Goal: Task Accomplishment & Management: Complete application form

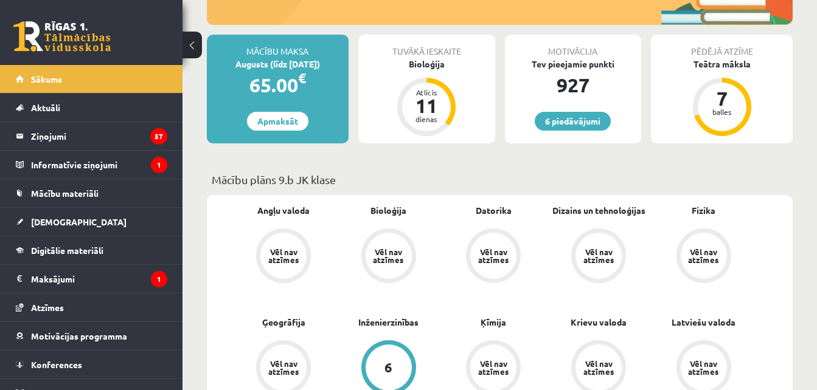
scroll to position [304, 0]
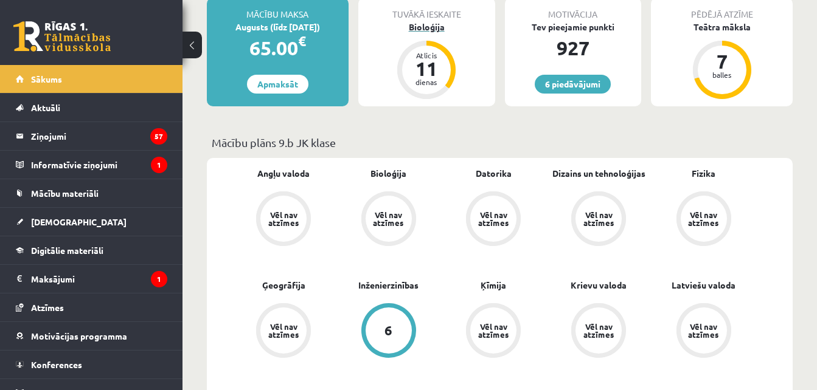
click at [426, 26] on div "Bioloģija" at bounding box center [426, 27] width 137 height 13
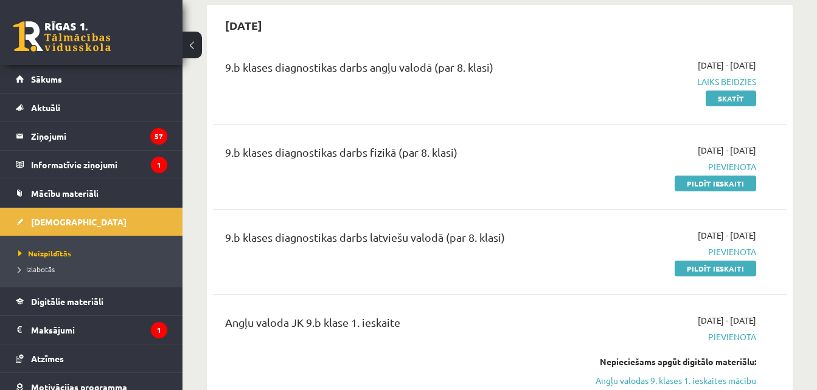
scroll to position [122, 0]
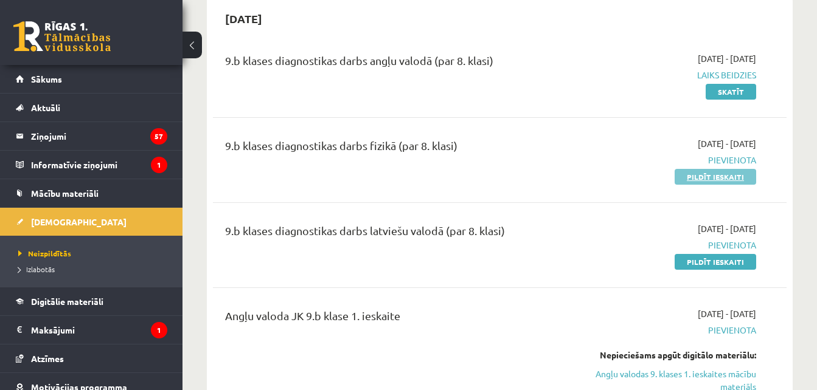
click at [706, 181] on link "Pildīt ieskaiti" at bounding box center [714, 177] width 81 height 16
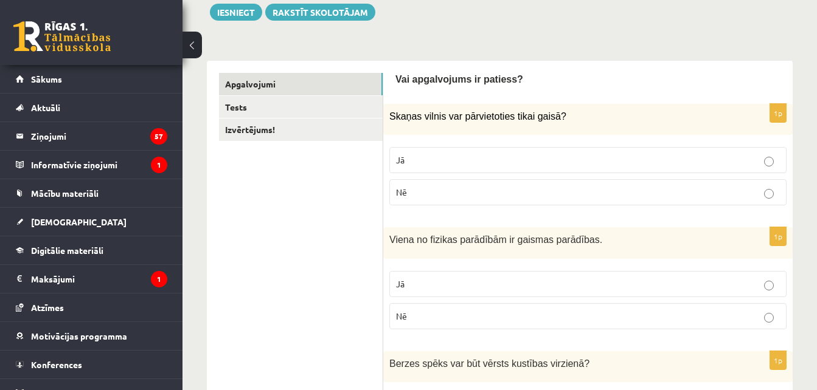
scroll to position [146, 0]
click at [615, 190] on p "Nē" at bounding box center [588, 191] width 384 height 13
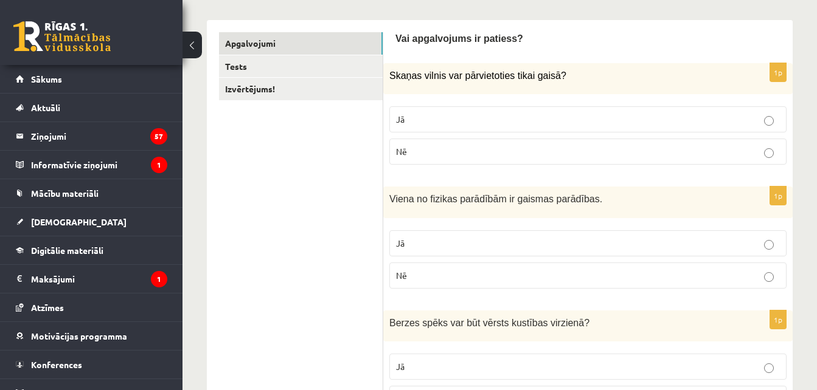
scroll to position [328, 0]
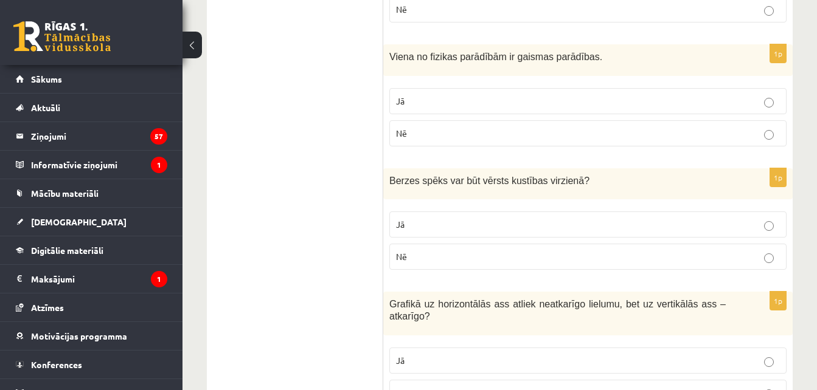
click at [660, 96] on p "Jā" at bounding box center [588, 101] width 384 height 13
click at [764, 253] on p "Nē" at bounding box center [588, 257] width 384 height 13
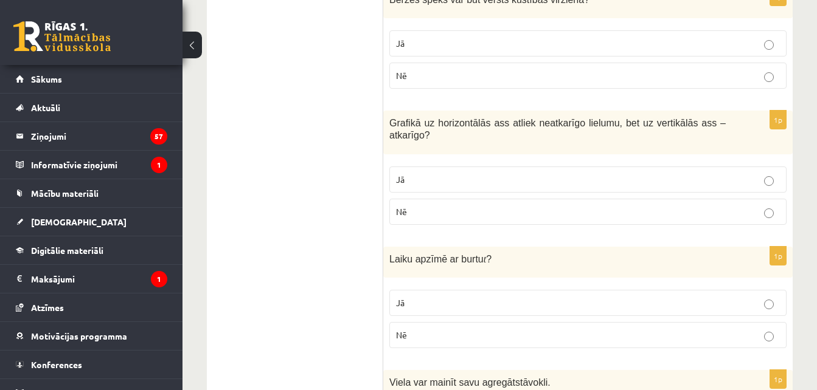
scroll to position [511, 0]
drag, startPoint x: 702, startPoint y: 168, endPoint x: 763, endPoint y: 160, distance: 60.8
click at [763, 172] on p "Jā" at bounding box center [588, 178] width 384 height 13
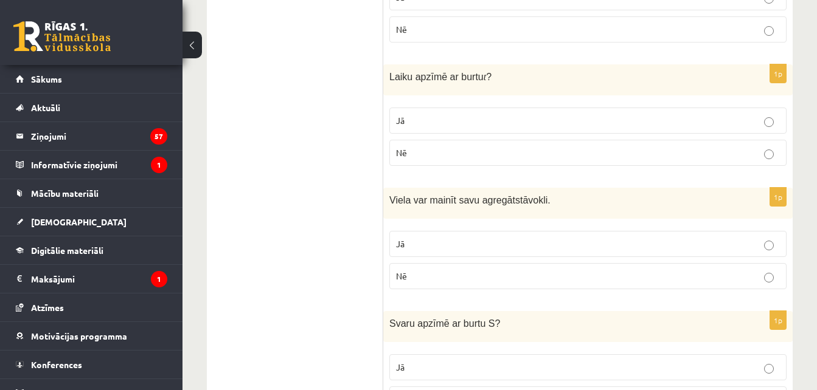
scroll to position [693, 0]
click at [757, 113] on p "Jā" at bounding box center [588, 119] width 384 height 13
click at [738, 237] on p "Jā" at bounding box center [588, 243] width 384 height 13
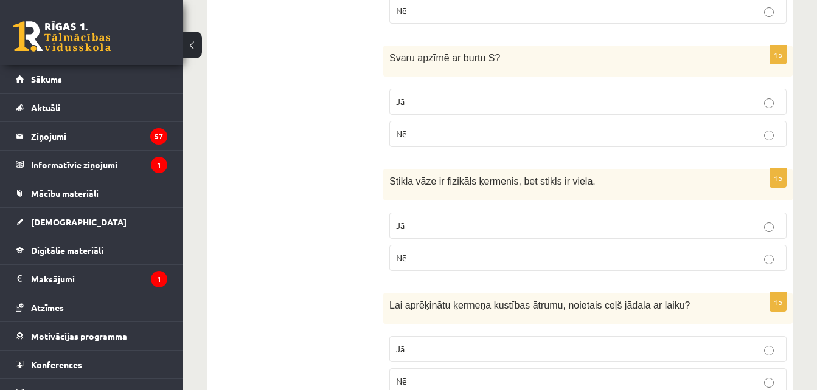
scroll to position [937, 0]
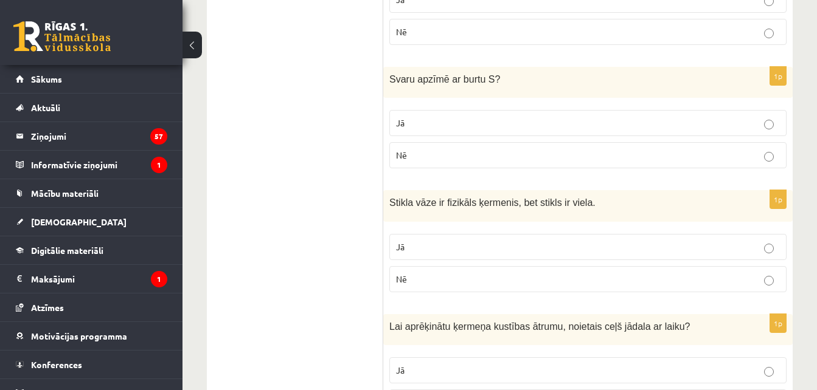
click at [763, 151] on label "Nē" at bounding box center [587, 155] width 397 height 26
click at [729, 241] on p "Jā" at bounding box center [588, 247] width 384 height 13
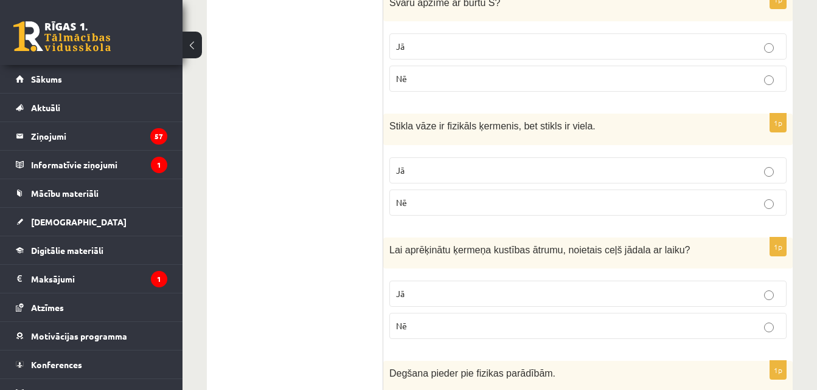
scroll to position [1119, 0]
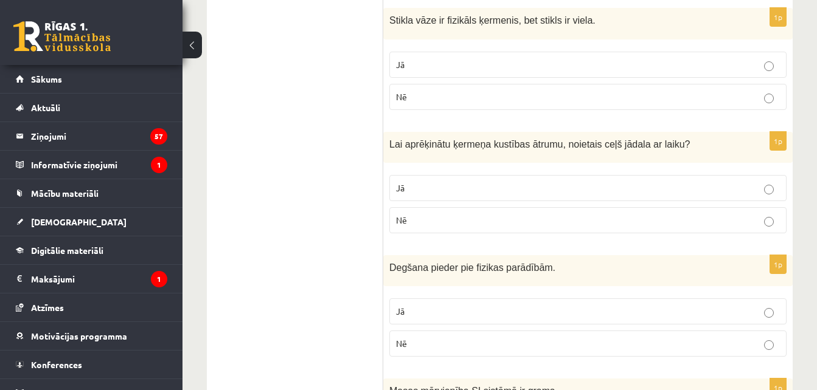
click at [697, 214] on p "Nē" at bounding box center [588, 220] width 384 height 13
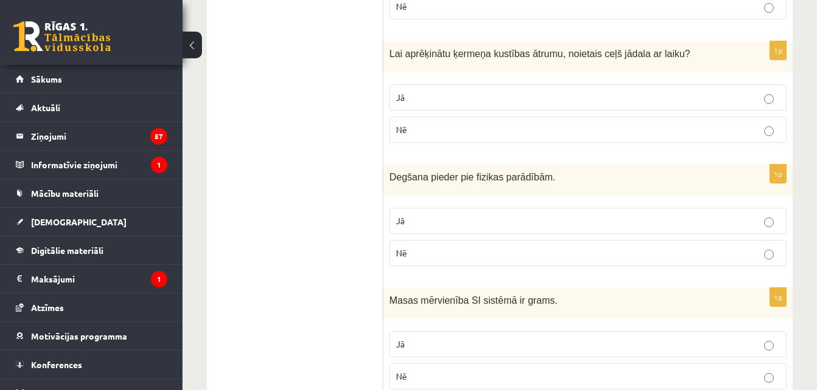
scroll to position [1241, 0]
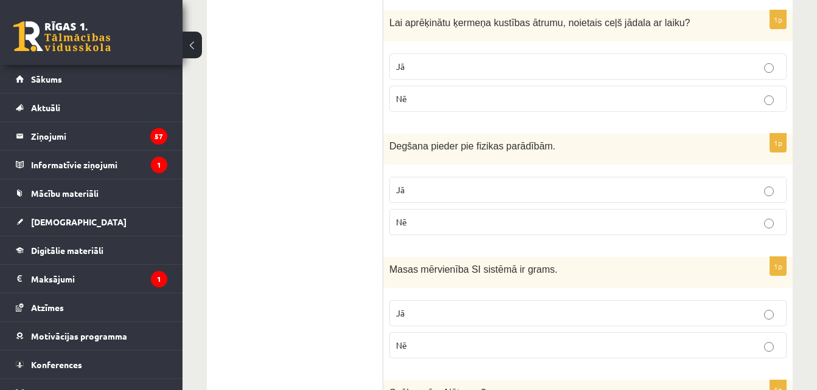
click at [718, 209] on label "Nē" at bounding box center [587, 222] width 397 height 26
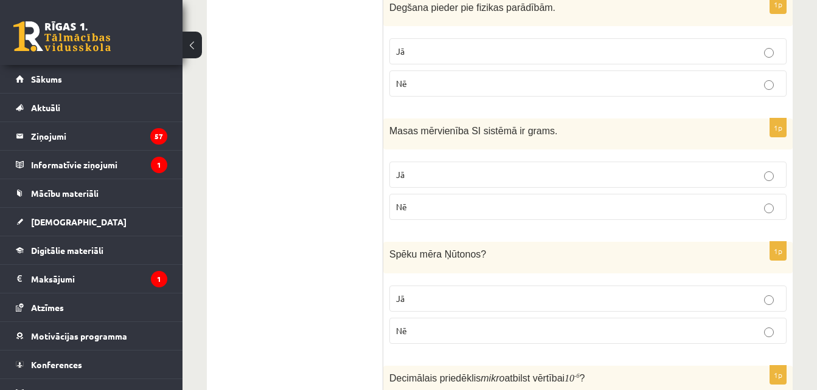
scroll to position [1440, 0]
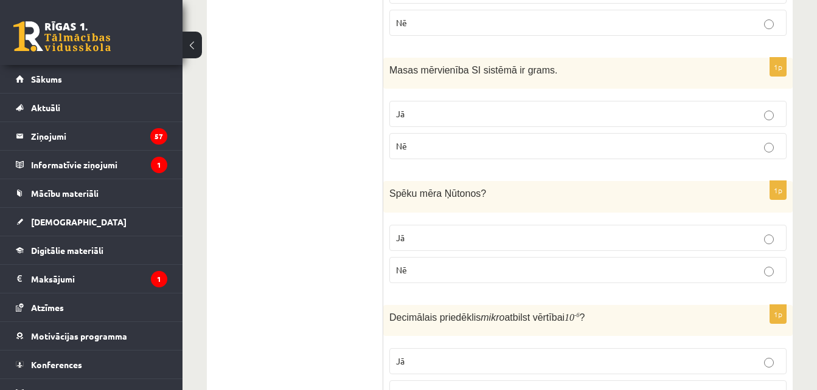
click at [735, 133] on label "Nē" at bounding box center [587, 146] width 397 height 26
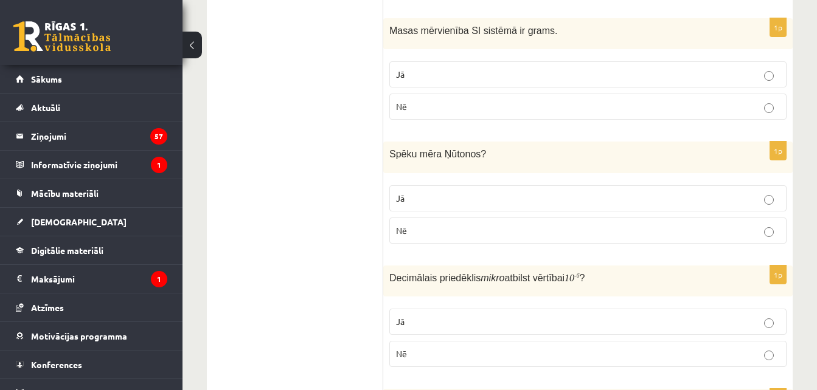
scroll to position [1501, 0]
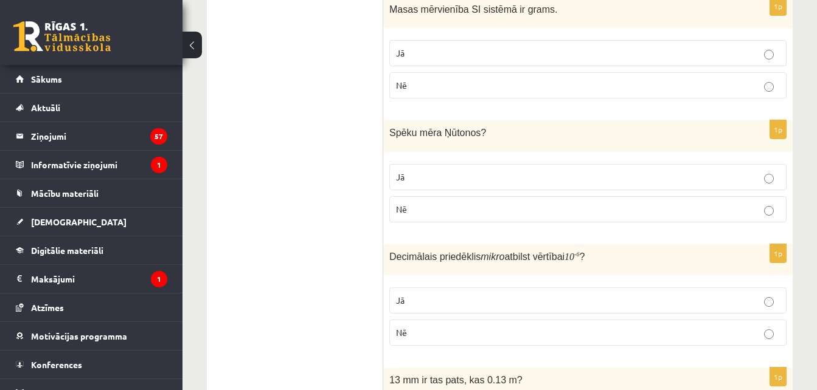
click at [714, 172] on label "Jā" at bounding box center [587, 177] width 397 height 26
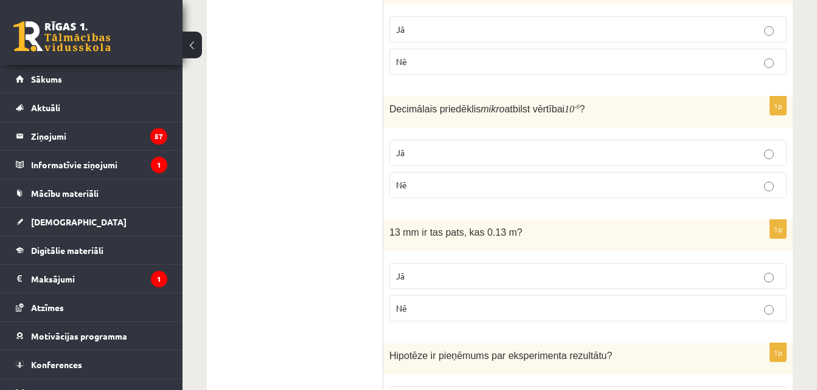
scroll to position [1683, 0]
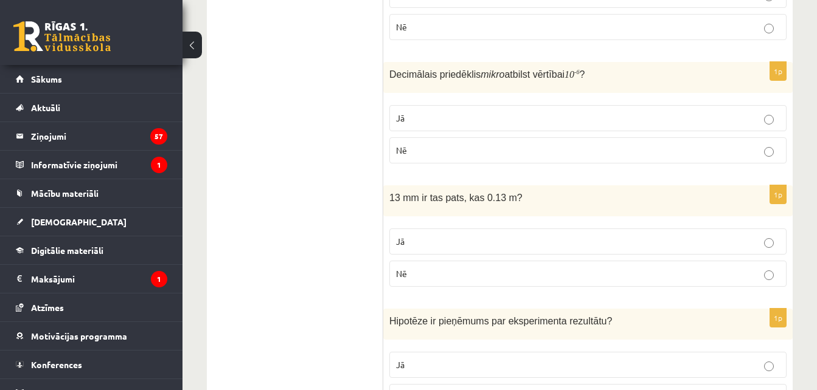
click at [663, 151] on label "Nē" at bounding box center [587, 150] width 397 height 26
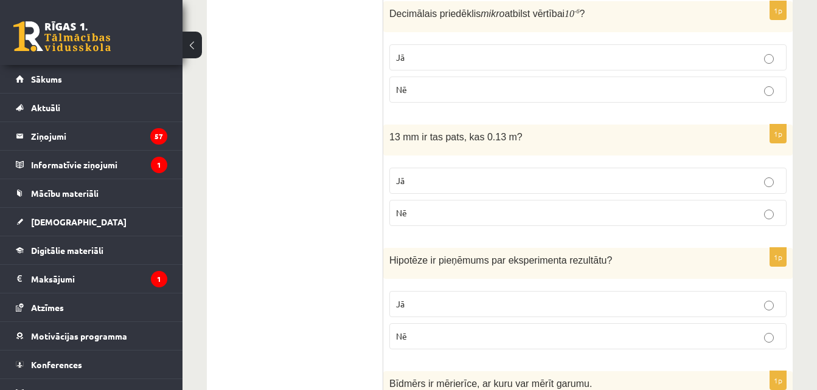
click at [676, 200] on label "Nē" at bounding box center [587, 213] width 397 height 26
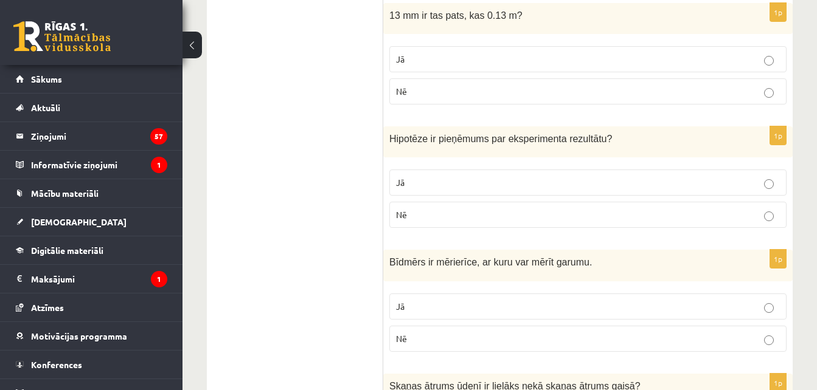
scroll to position [1927, 0]
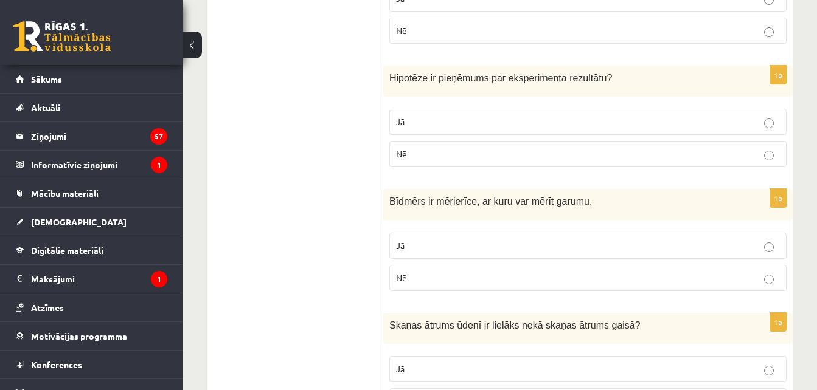
click at [667, 118] on label "Jā" at bounding box center [587, 122] width 397 height 26
click at [634, 240] on p "Jā" at bounding box center [588, 246] width 384 height 13
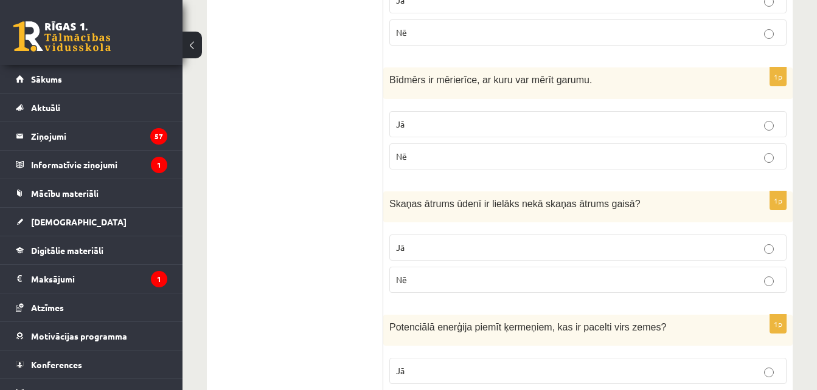
scroll to position [2109, 0]
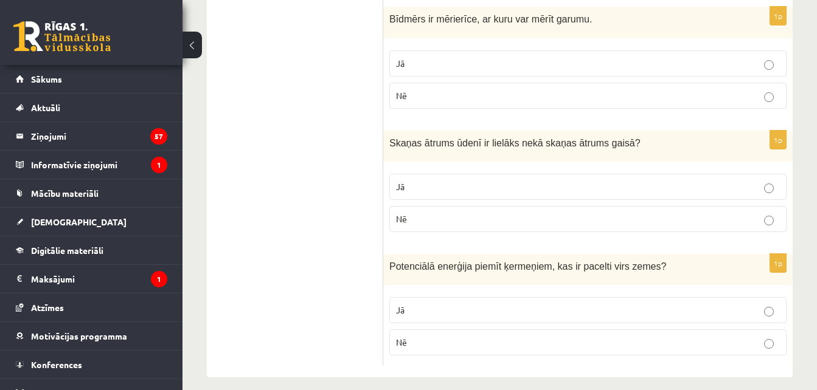
click at [633, 181] on p "Jā" at bounding box center [588, 187] width 384 height 13
click at [607, 330] on label "Nē" at bounding box center [587, 343] width 397 height 26
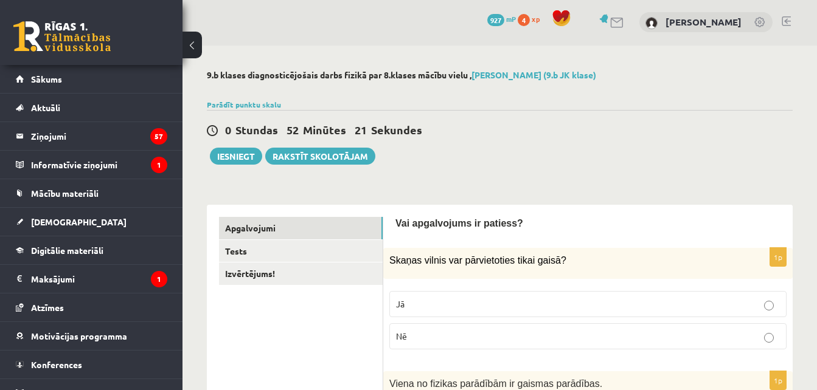
scroll to position [0, 0]
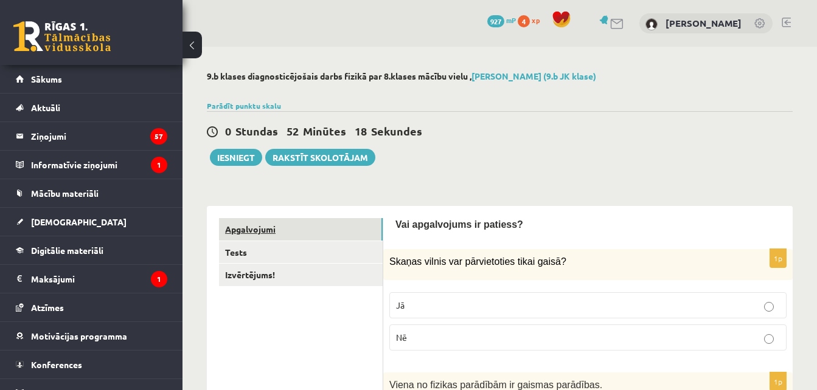
click at [361, 240] on link "Apgalvojumi" at bounding box center [301, 229] width 164 height 23
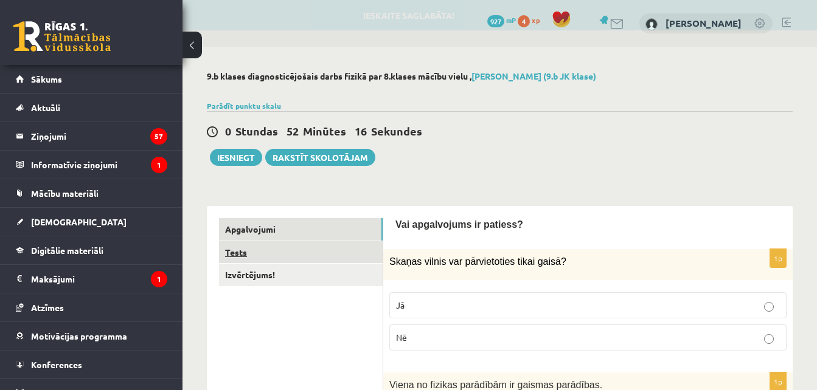
click at [361, 244] on link "Tests" at bounding box center [301, 252] width 164 height 23
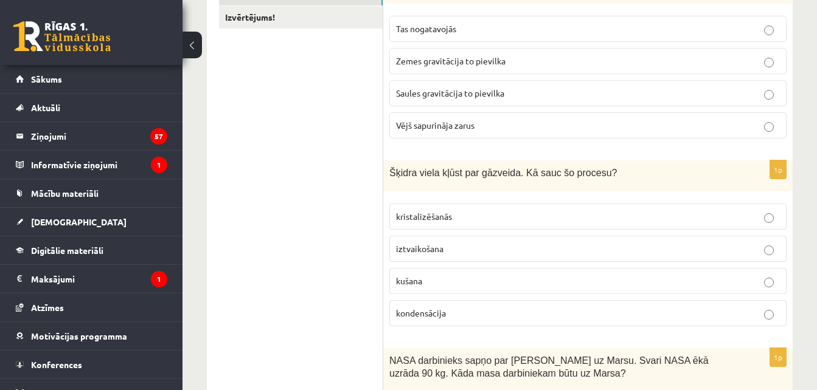
scroll to position [122, 0]
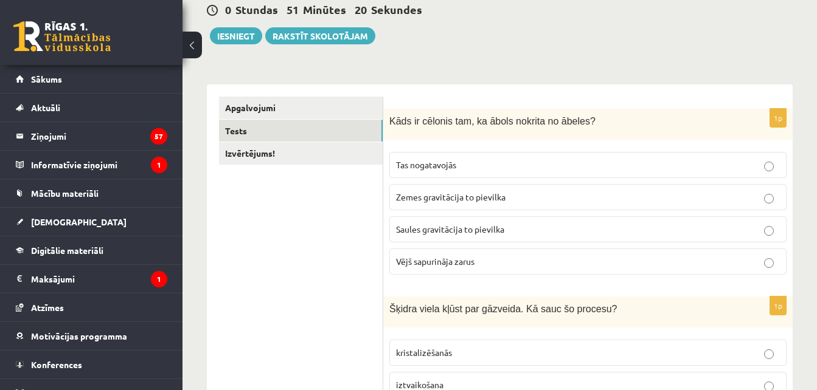
click at [518, 187] on label "Zemes gravitācija to pievilka" at bounding box center [587, 197] width 397 height 26
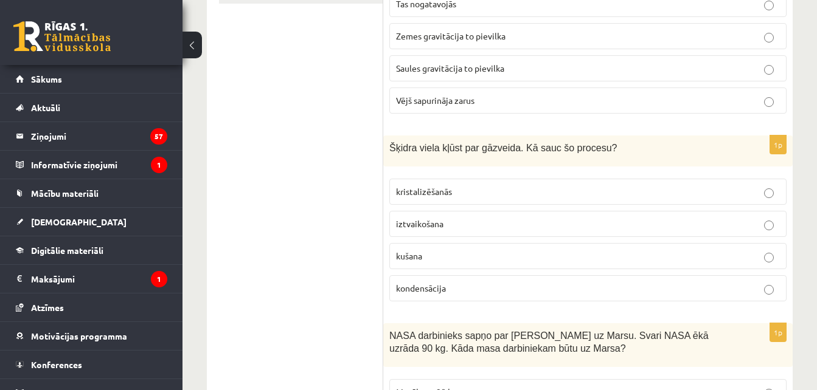
scroll to position [304, 0]
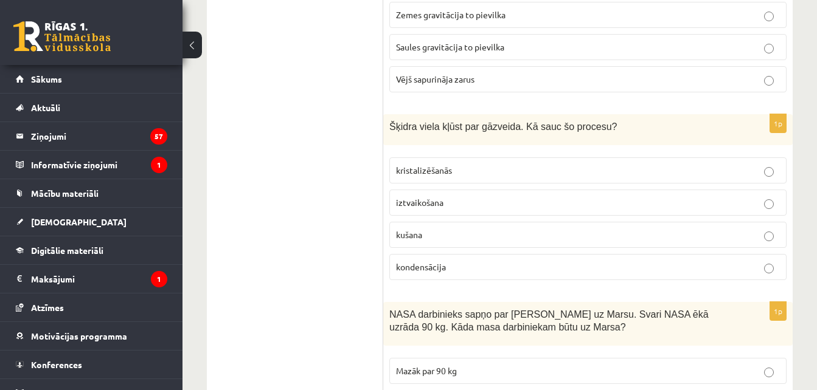
click at [496, 195] on label "iztvaikošana" at bounding box center [587, 203] width 397 height 26
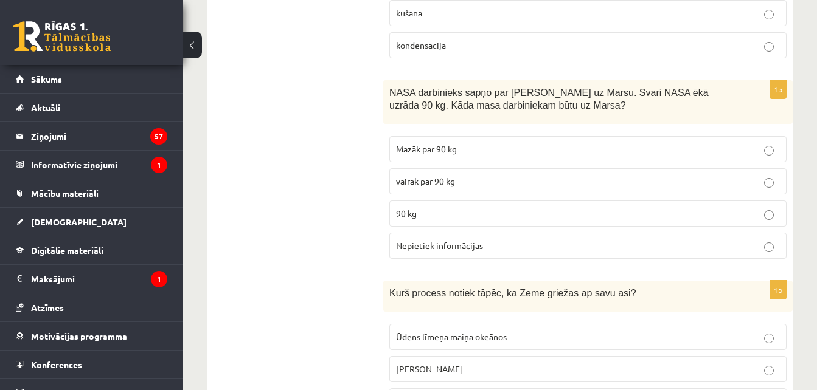
scroll to position [547, 0]
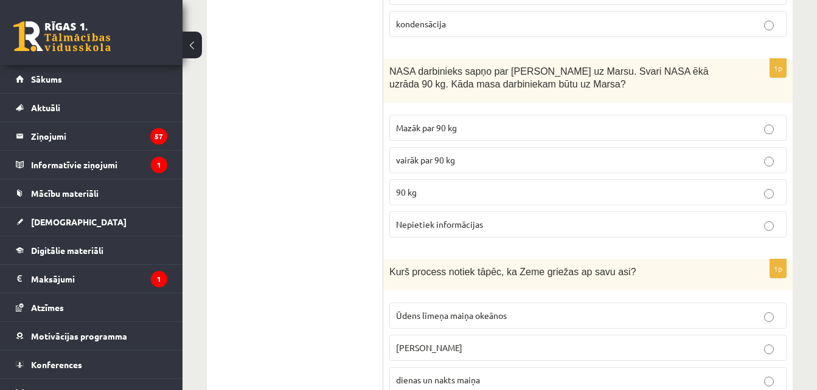
click at [496, 195] on p "90 kg" at bounding box center [588, 192] width 384 height 13
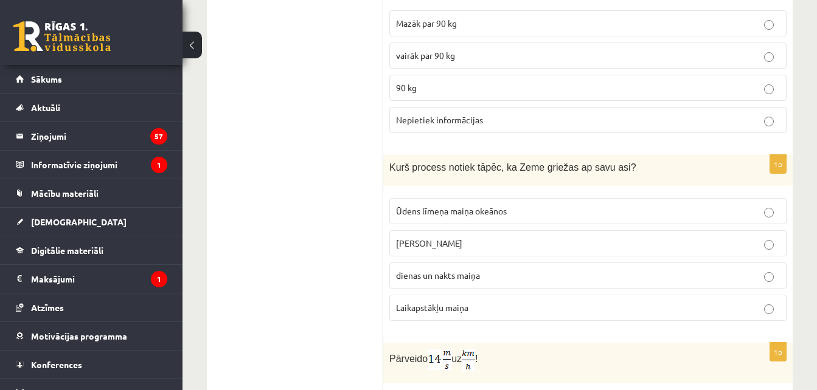
scroll to position [730, 0]
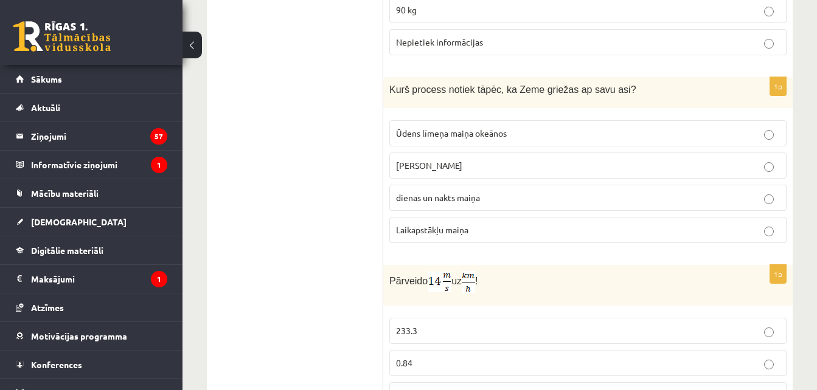
click at [496, 195] on p "dienas un nakts maiņa" at bounding box center [588, 198] width 384 height 13
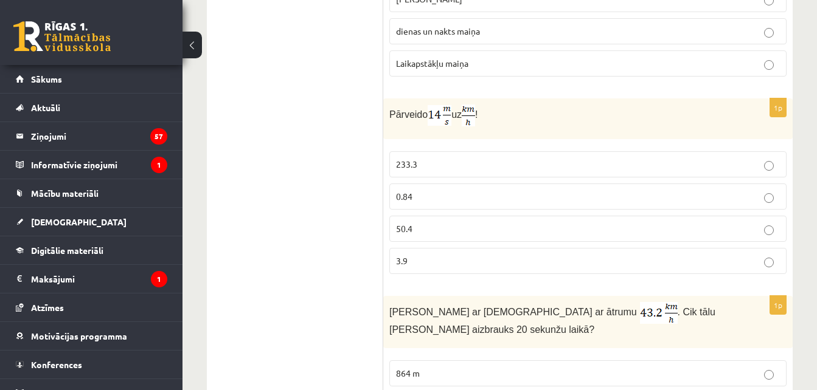
scroll to position [912, 0]
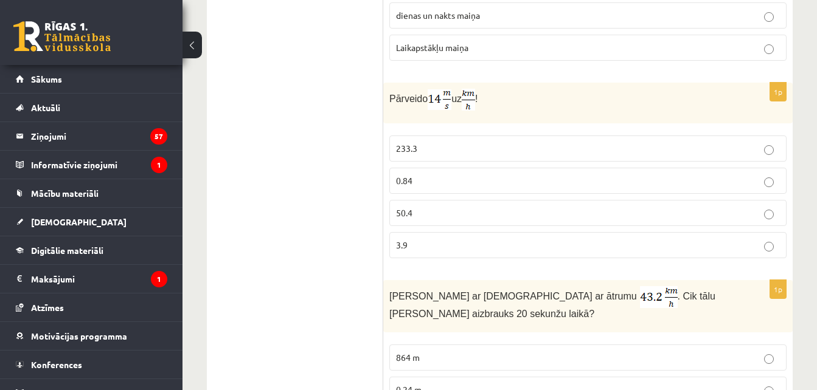
click at [429, 215] on p "50.4" at bounding box center [588, 213] width 384 height 13
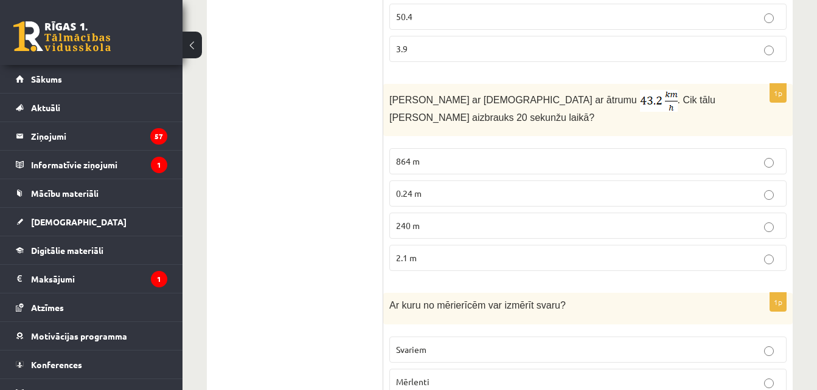
scroll to position [1095, 0]
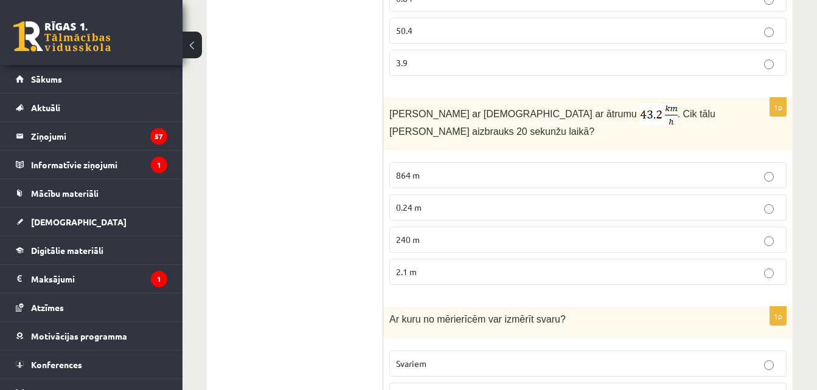
click at [470, 235] on p "240 m" at bounding box center [588, 240] width 384 height 13
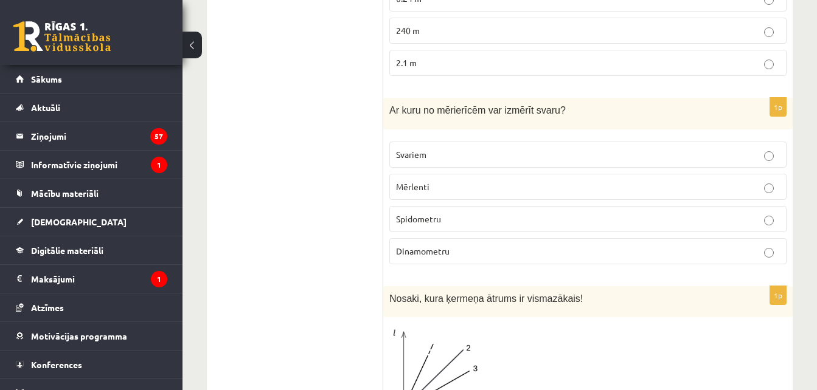
scroll to position [1338, 0]
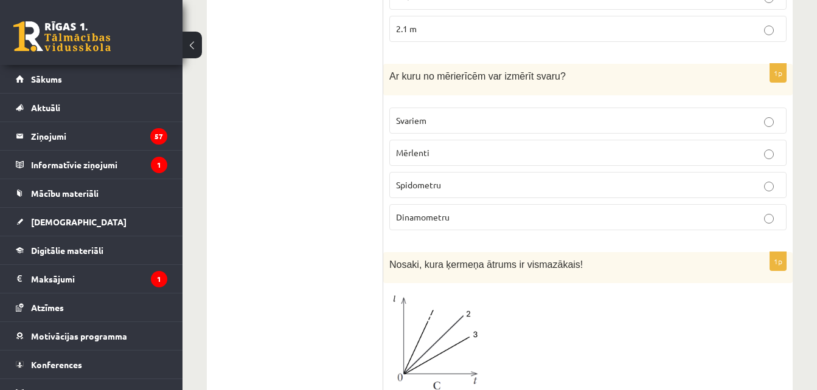
click at [460, 127] on p "Svariem" at bounding box center [588, 120] width 384 height 13
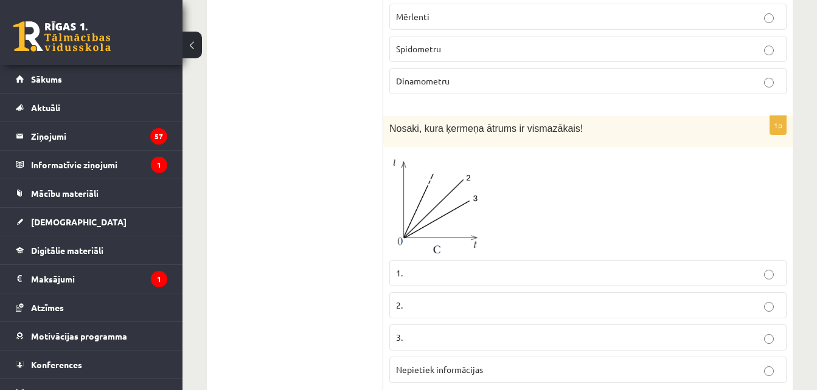
scroll to position [1581, 0]
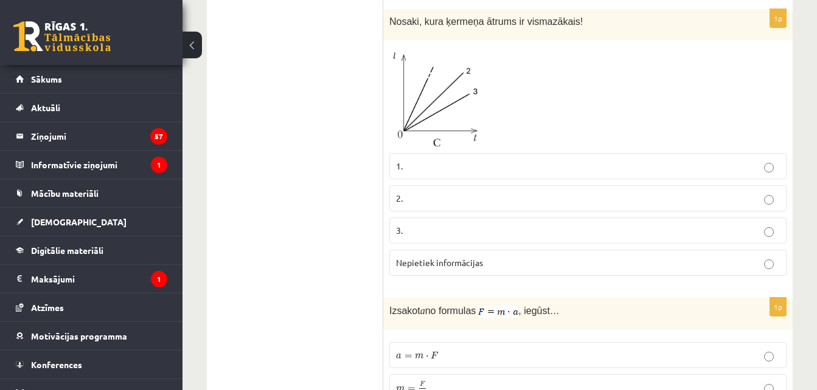
click at [442, 159] on label "1." at bounding box center [587, 166] width 397 height 26
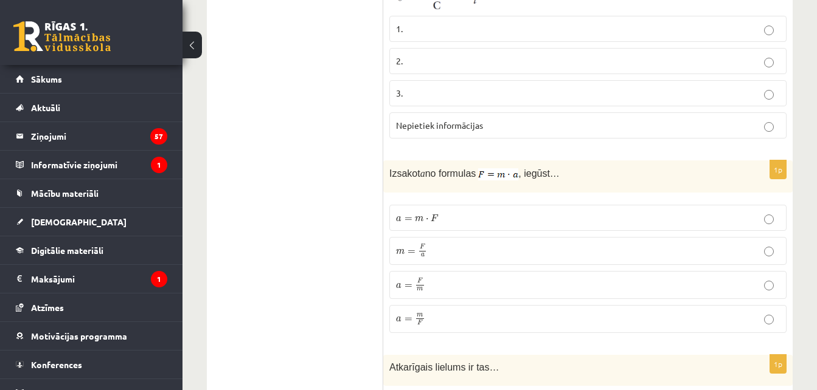
scroll to position [1764, 0]
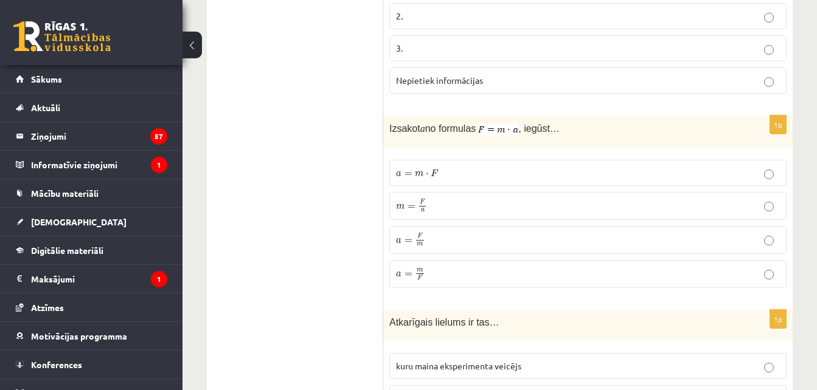
click at [436, 245] on p "a = F m a = F m" at bounding box center [588, 240] width 384 height 15
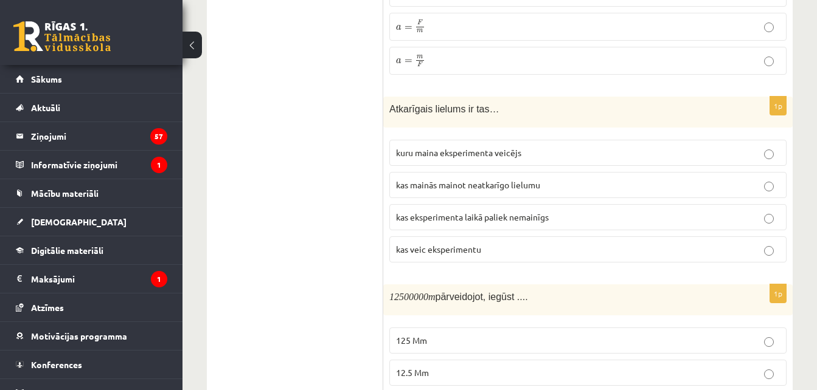
scroll to position [1977, 0]
click at [486, 189] on span "kas mainās mainot neatkarīgo lielumu" at bounding box center [468, 185] width 144 height 11
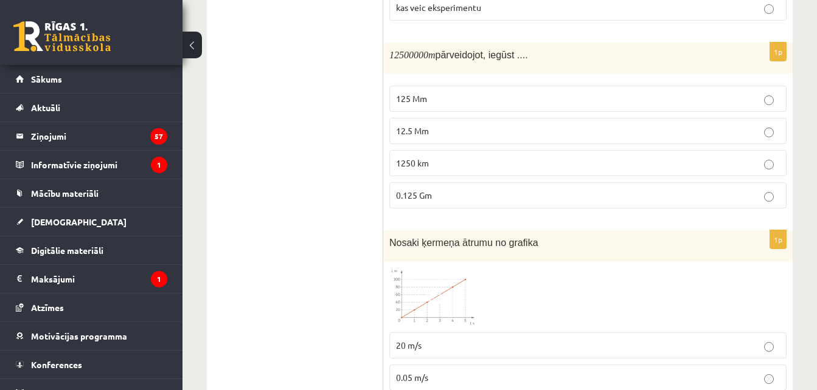
scroll to position [2220, 0]
click at [463, 126] on p "12.5 Mm" at bounding box center [588, 130] width 384 height 13
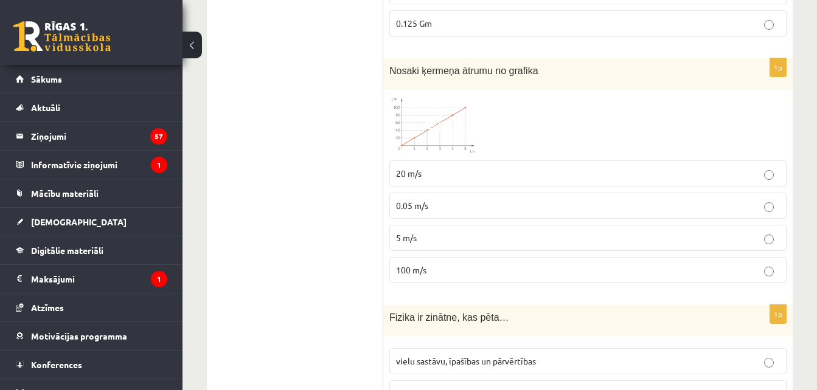
scroll to position [2402, 0]
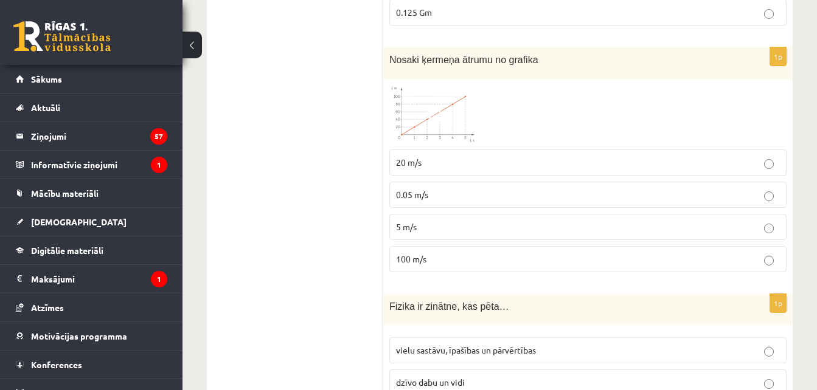
click at [448, 113] on img at bounding box center [434, 114] width 91 height 58
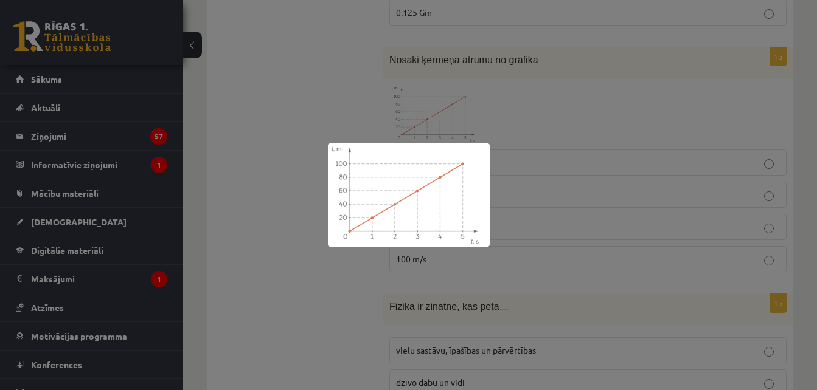
click at [623, 149] on div at bounding box center [408, 195] width 817 height 390
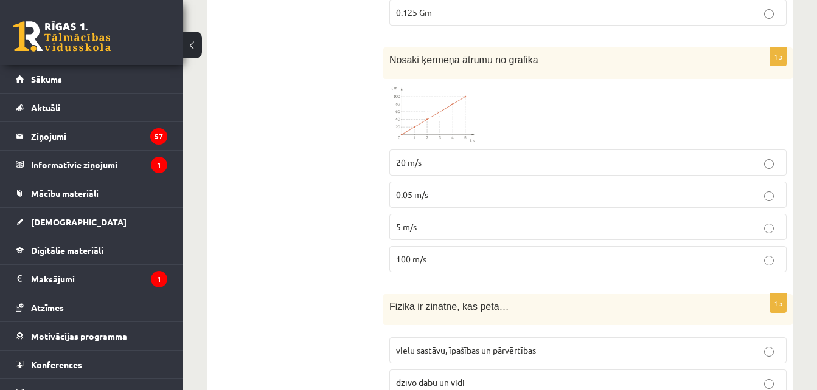
click at [444, 120] on span at bounding box center [435, 114] width 19 height 19
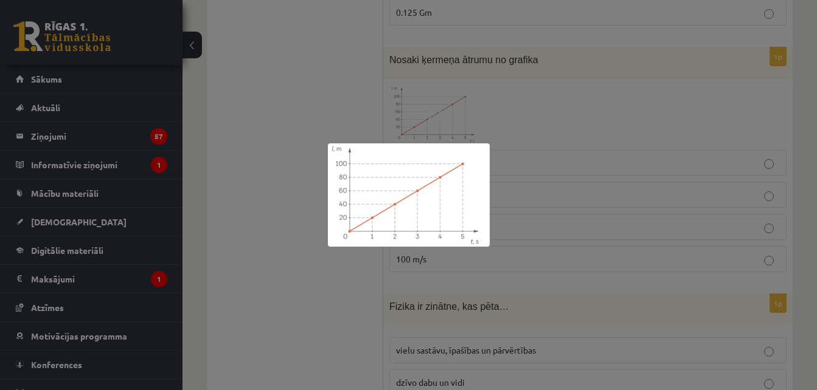
click at [544, 130] on div at bounding box center [408, 195] width 817 height 390
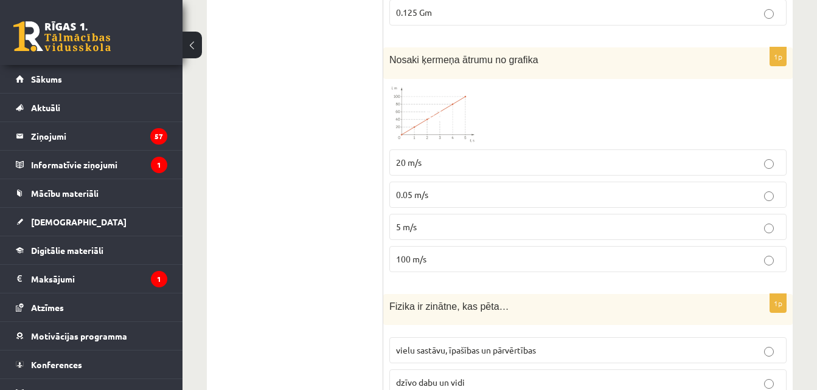
click at [453, 257] on p "100 m/s" at bounding box center [588, 259] width 384 height 13
click at [437, 219] on label "5 m/s" at bounding box center [587, 227] width 397 height 26
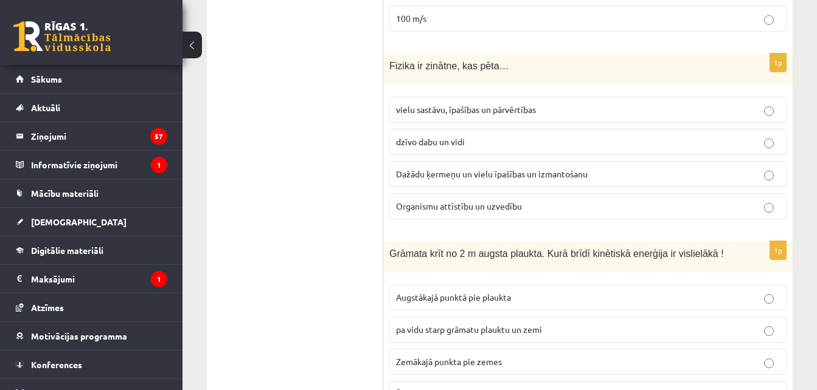
scroll to position [2645, 0]
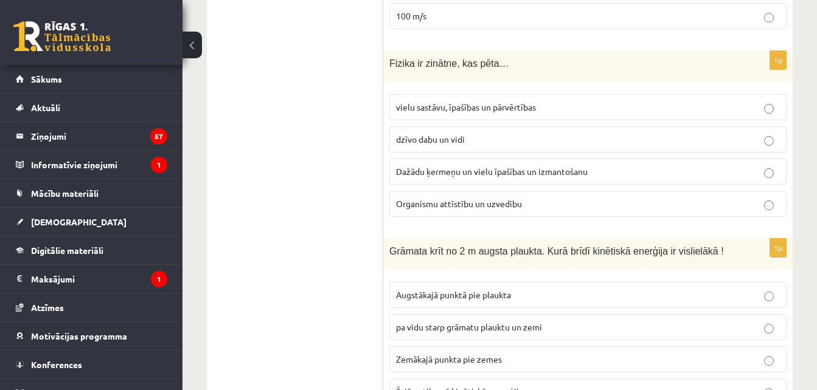
click at [465, 179] on label "Dažādu ķermeņu un vielu īpašības un izmantošanu" at bounding box center [587, 172] width 397 height 26
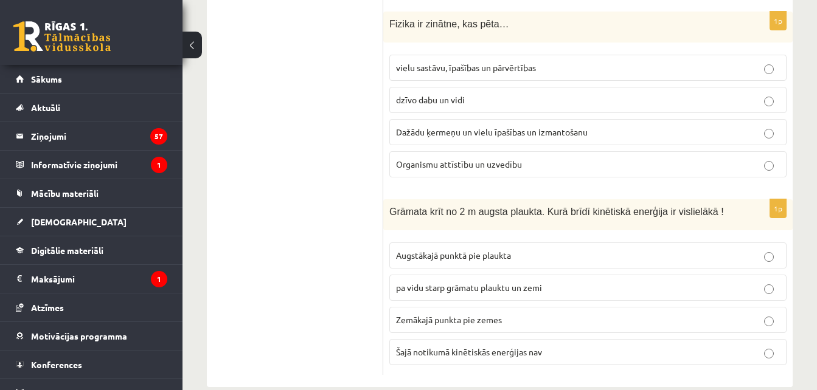
scroll to position [2706, 0]
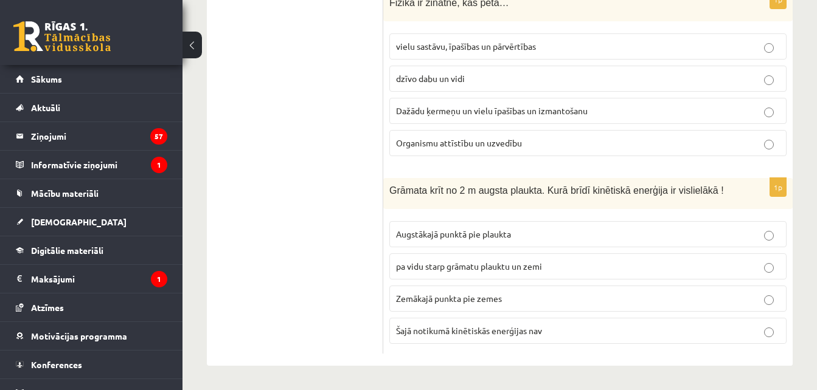
click at [433, 297] on span "Zemākajā punkta pie zemes" at bounding box center [449, 298] width 106 height 11
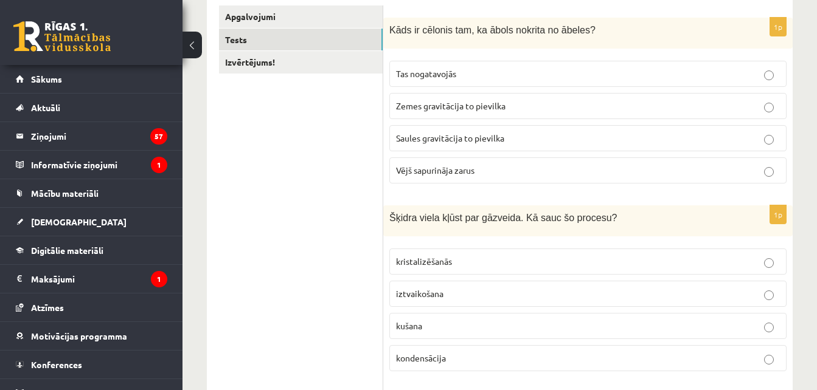
scroll to position [152, 0]
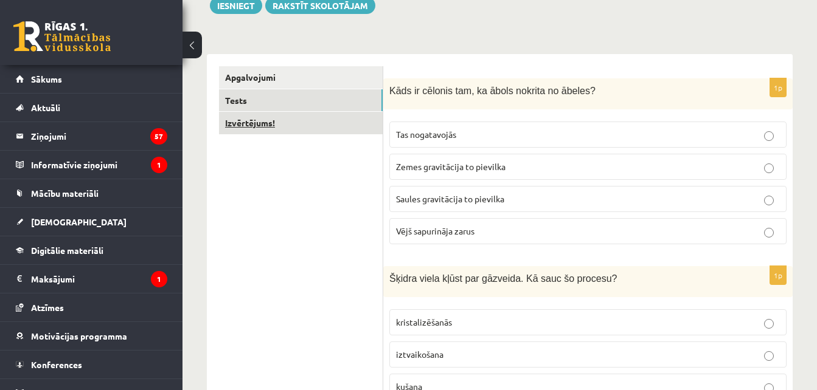
click at [297, 129] on link "Izvērtējums!" at bounding box center [301, 123] width 164 height 23
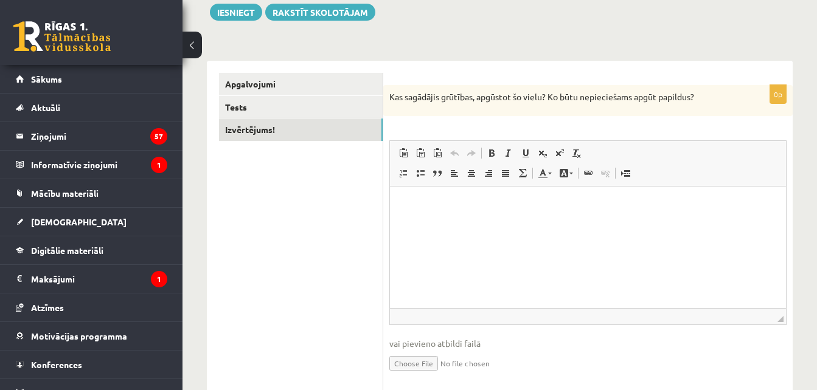
scroll to position [186, 0]
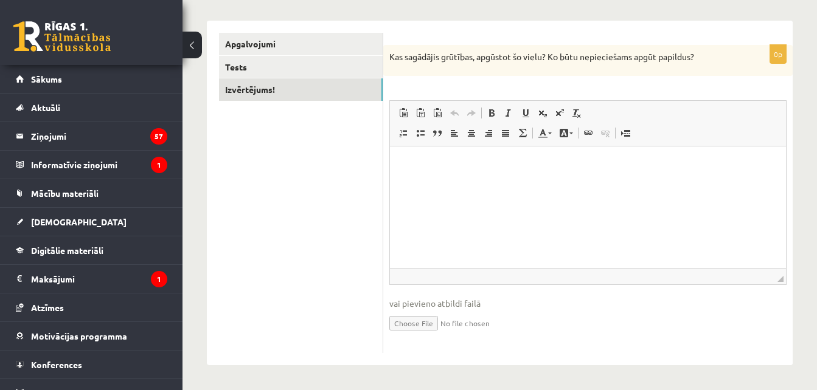
click at [483, 180] on html at bounding box center [588, 165] width 396 height 37
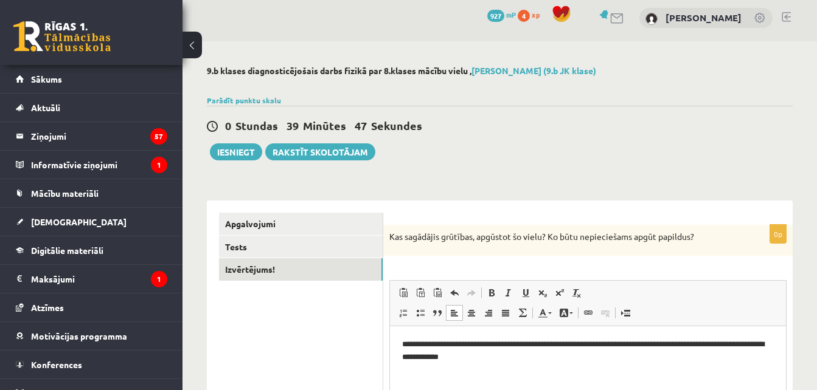
scroll to position [0, 0]
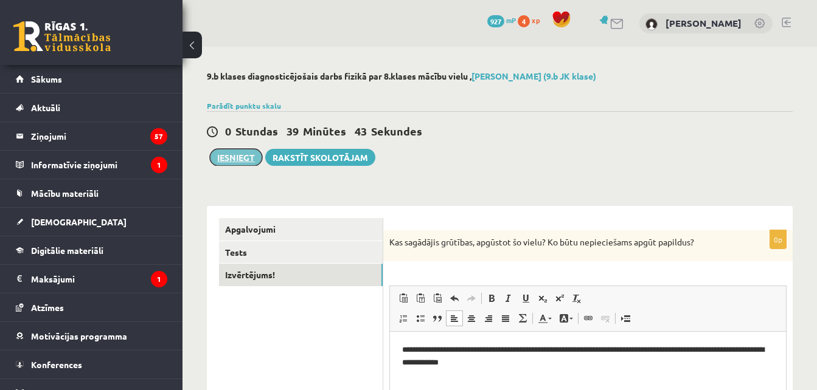
click at [247, 156] on button "Iesniegt" at bounding box center [236, 157] width 52 height 17
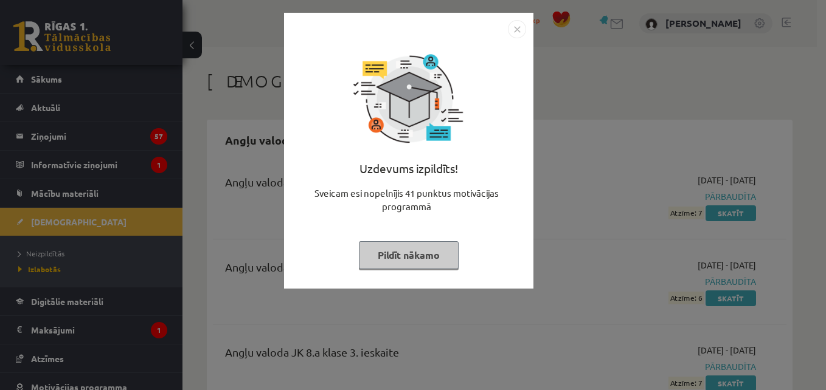
click at [429, 245] on button "Pildīt nākamo" at bounding box center [409, 255] width 100 height 28
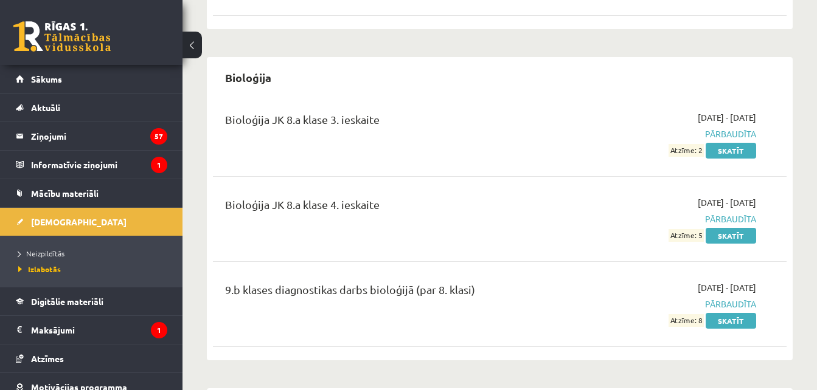
scroll to position [730, 0]
